Goal: Check status: Check status

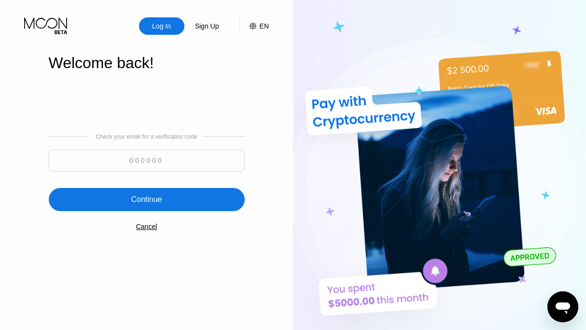
click at [160, 167] on input at bounding box center [147, 161] width 196 height 22
paste input "758814"
type input "758814"
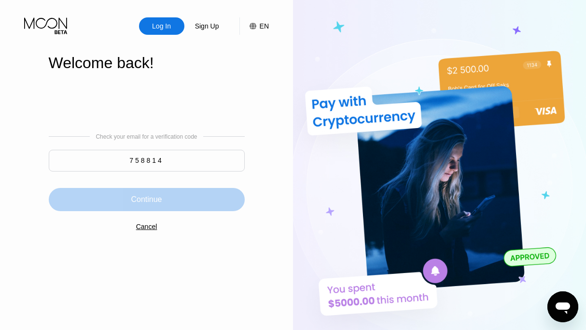
click at [169, 211] on div "Continue" at bounding box center [147, 199] width 196 height 23
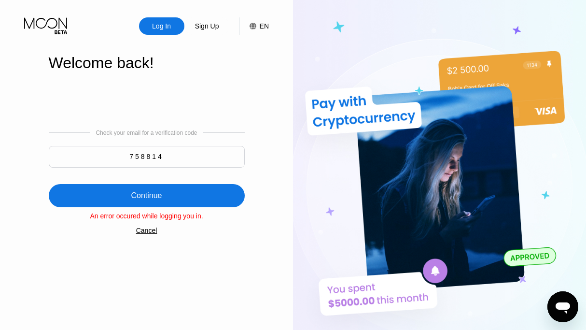
click at [170, 191] on div "Continue" at bounding box center [147, 195] width 196 height 23
click at [174, 149] on input "758814" at bounding box center [147, 157] width 196 height 22
drag, startPoint x: 164, startPoint y: 154, endPoint x: 81, endPoint y: 158, distance: 83.1
click at [81, 157] on input "758814" at bounding box center [147, 157] width 196 height 22
click at [144, 196] on div "Continue" at bounding box center [146, 196] width 31 height 10
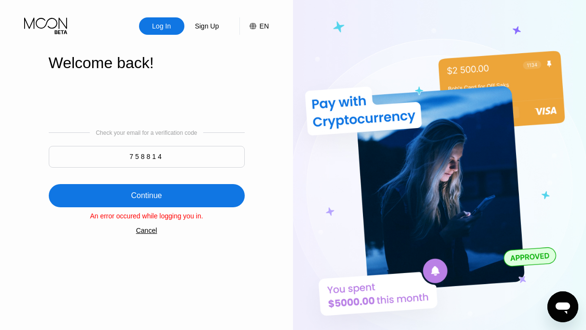
click at [146, 234] on div "Cancel" at bounding box center [146, 230] width 21 height 8
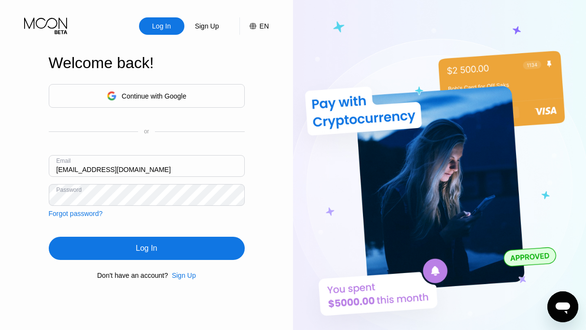
click at [160, 265] on div "Continue with Google or Email JuliaRNicks@proton.me Password Forgot password? L…" at bounding box center [147, 182] width 196 height 196
click at [160, 260] on div "Log In" at bounding box center [147, 248] width 196 height 23
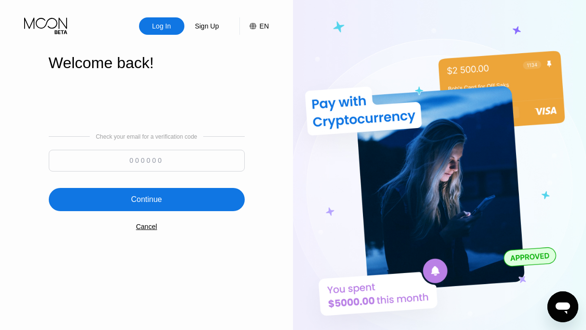
click at [160, 160] on input at bounding box center [147, 161] width 196 height 22
paste input "336741"
type input "336741"
click at [166, 195] on div "Continue" at bounding box center [147, 199] width 196 height 23
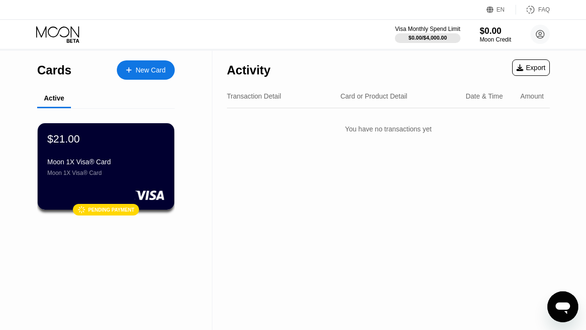
click at [236, 163] on div "Activity Export Transaction Detail Card or Product Detail Date & Time Amount Yo…" at bounding box center [388, 190] width 352 height 279
click at [130, 159] on div "$21.00 Moon 1X Visa® Card Moon 1X Visa® Card" at bounding box center [106, 154] width 118 height 44
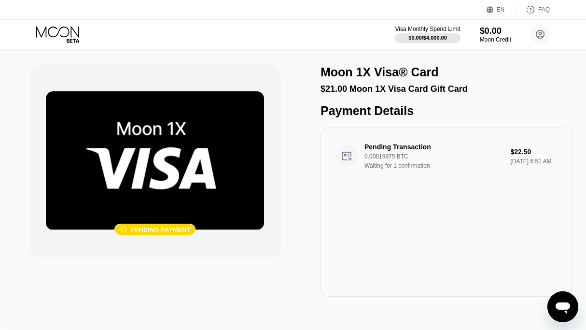
click at [460, 254] on div "Pending Transaction 0.00019975 BTC Waiting for 1 confirmation $22.50 [DATE] 6:5…" at bounding box center [446, 211] width 251 height 169
click at [373, 151] on div "Pending Transaction" at bounding box center [434, 147] width 140 height 8
